Goal: Transaction & Acquisition: Purchase product/service

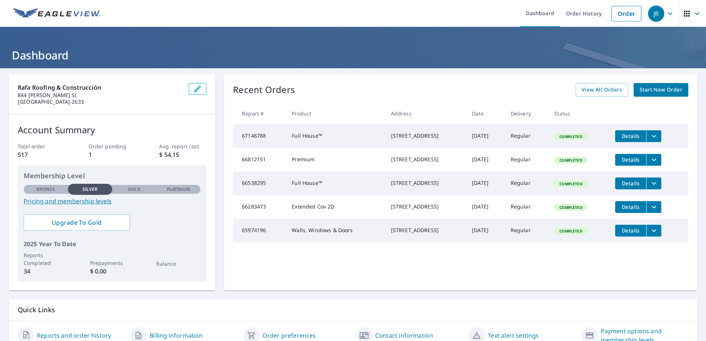
click at [657, 89] on span "Start New Order" at bounding box center [661, 89] width 43 height 9
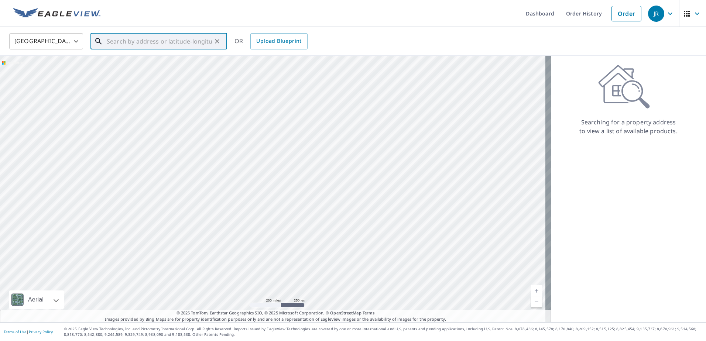
click at [122, 43] on input "text" at bounding box center [159, 41] width 105 height 21
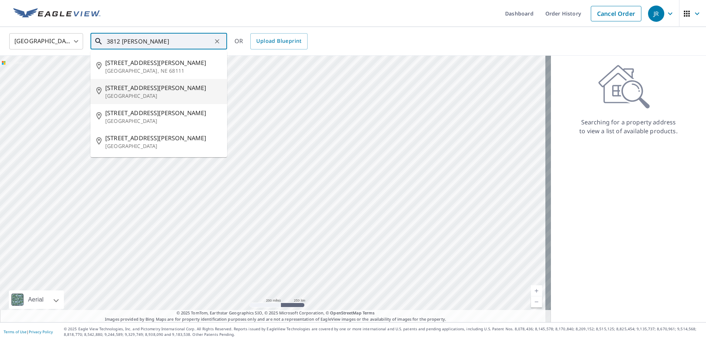
click at [122, 95] on p "[GEOGRAPHIC_DATA]" at bounding box center [163, 95] width 116 height 7
type input "[STREET_ADDRESS][PERSON_NAME][PERSON_NAME]"
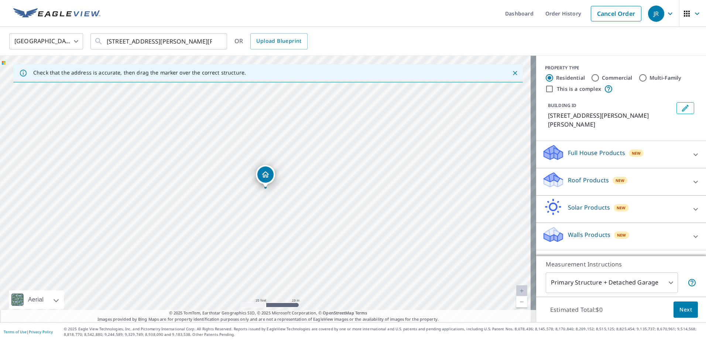
click at [594, 149] on p "Full House Products" at bounding box center [596, 153] width 57 height 9
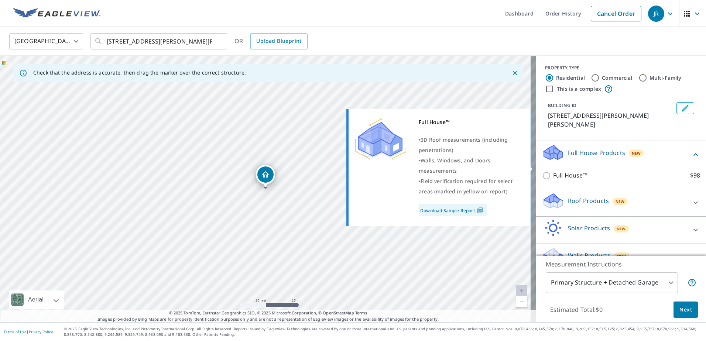
click at [542, 171] on input "Full House™ $98" at bounding box center [547, 175] width 11 height 9
checkbox input "true"
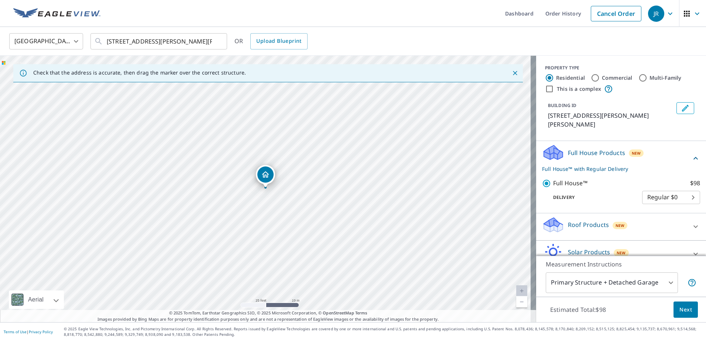
click at [655, 279] on body "[PERSON_NAME] Dashboard Order History Cancel Order JR United States US ​ [STREE…" at bounding box center [353, 170] width 706 height 341
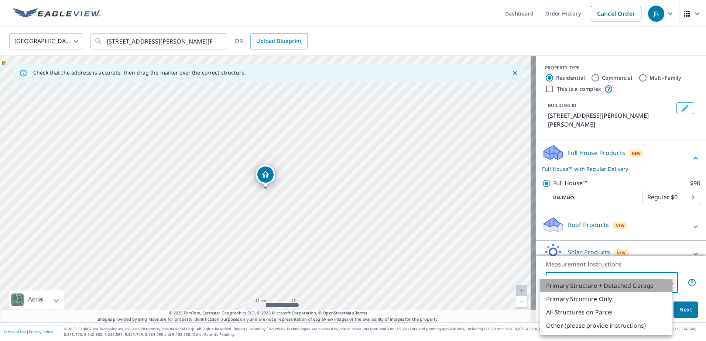
click at [655, 279] on li "Primary Structure + Detached Garage" at bounding box center [607, 285] width 132 height 13
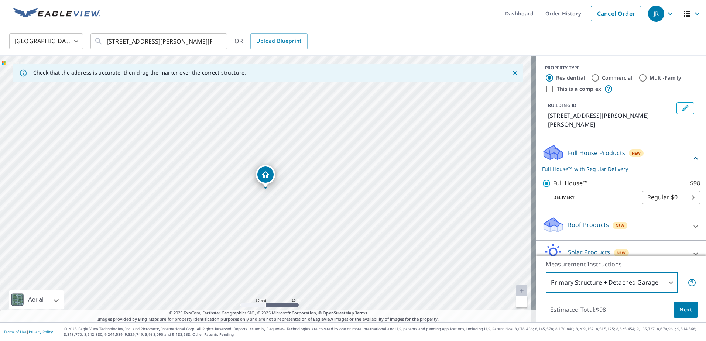
click at [685, 311] on span "Next" at bounding box center [686, 310] width 13 height 9
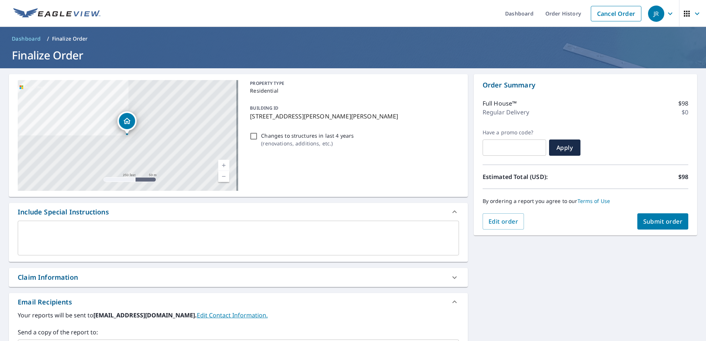
scroll to position [124, 0]
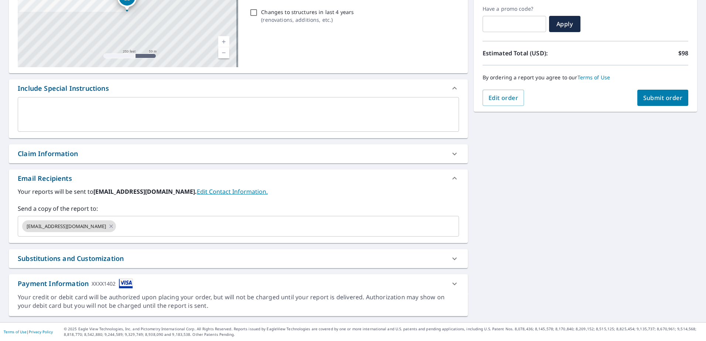
click at [450, 283] on icon at bounding box center [454, 284] width 9 height 9
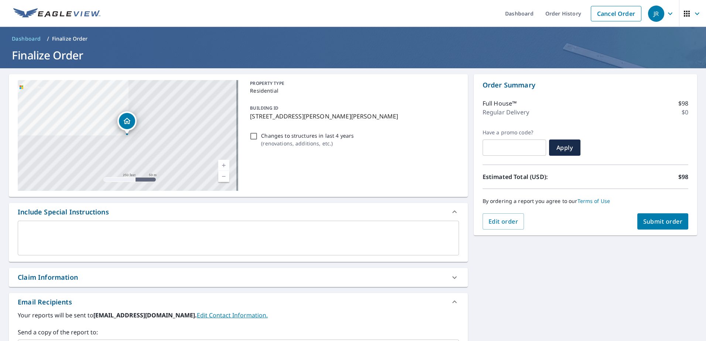
scroll to position [37, 0]
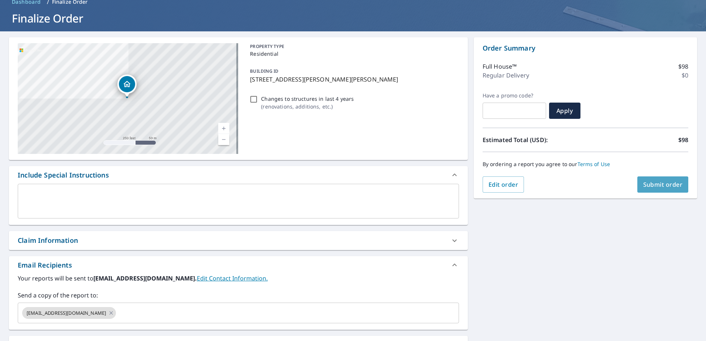
click at [646, 182] on span "Submit order" at bounding box center [664, 185] width 40 height 8
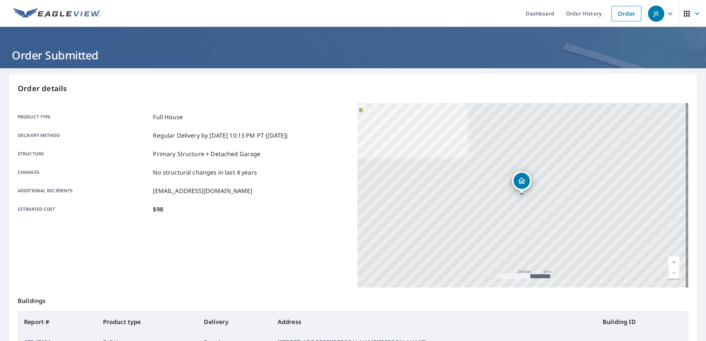
click at [65, 11] on img at bounding box center [56, 13] width 87 height 11
